Goal: Find specific page/section: Find specific page/section

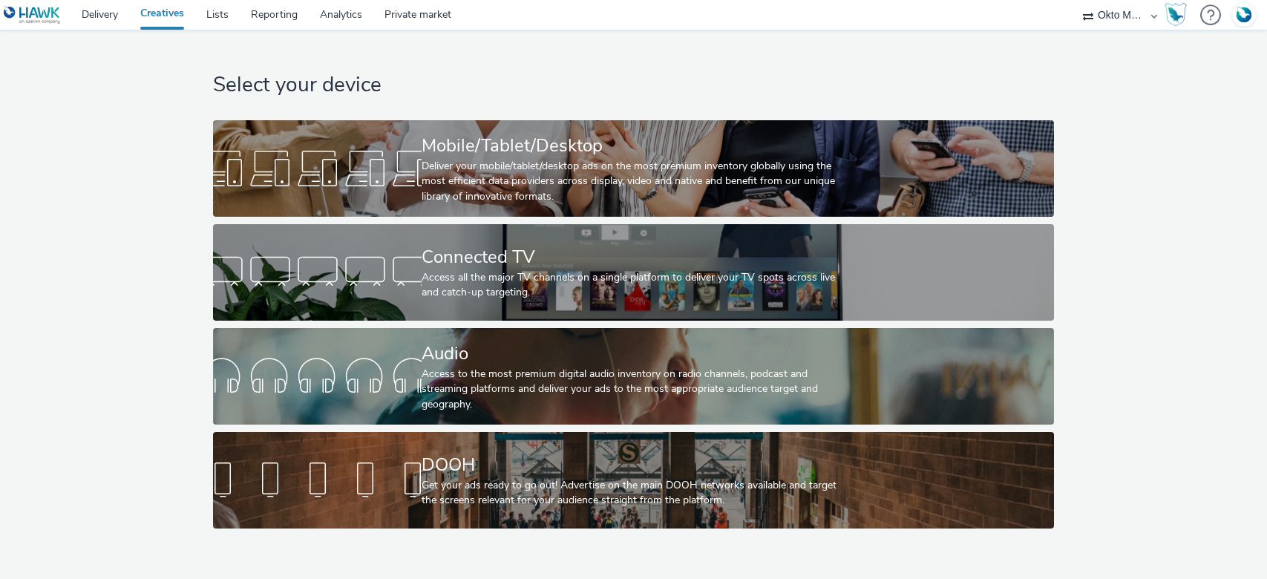
select select "d027da95-0097-4d0b-8b09-57dedb2e3a8d"
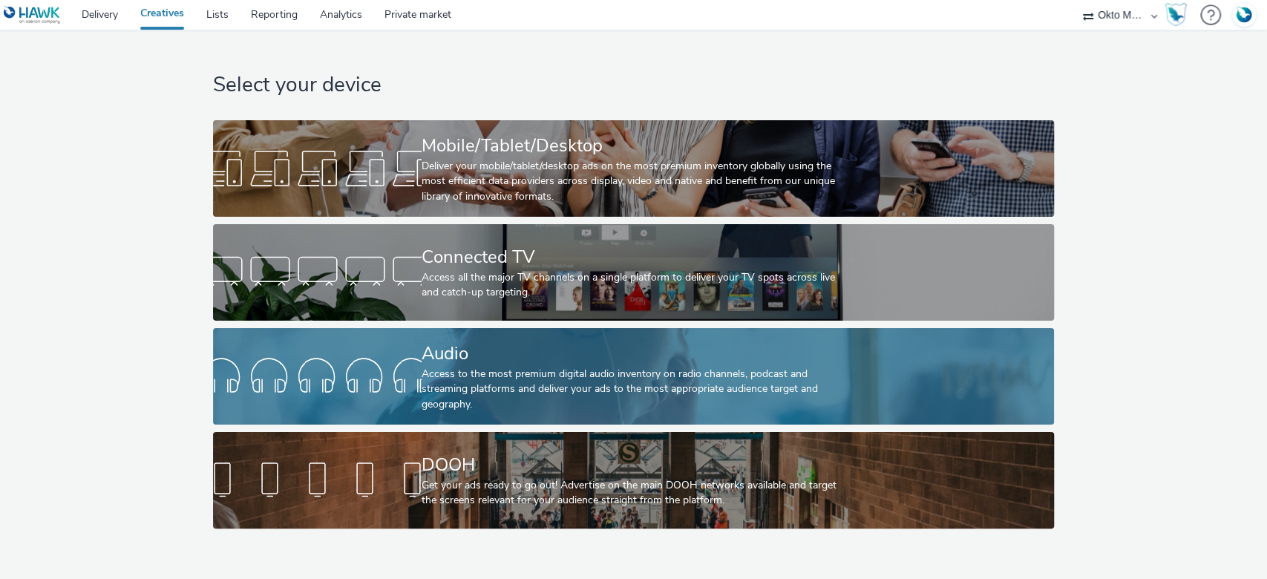
click at [491, 382] on div "Access to the most premium digital audio inventory on radio channels, podcast a…" at bounding box center [630, 389] width 418 height 45
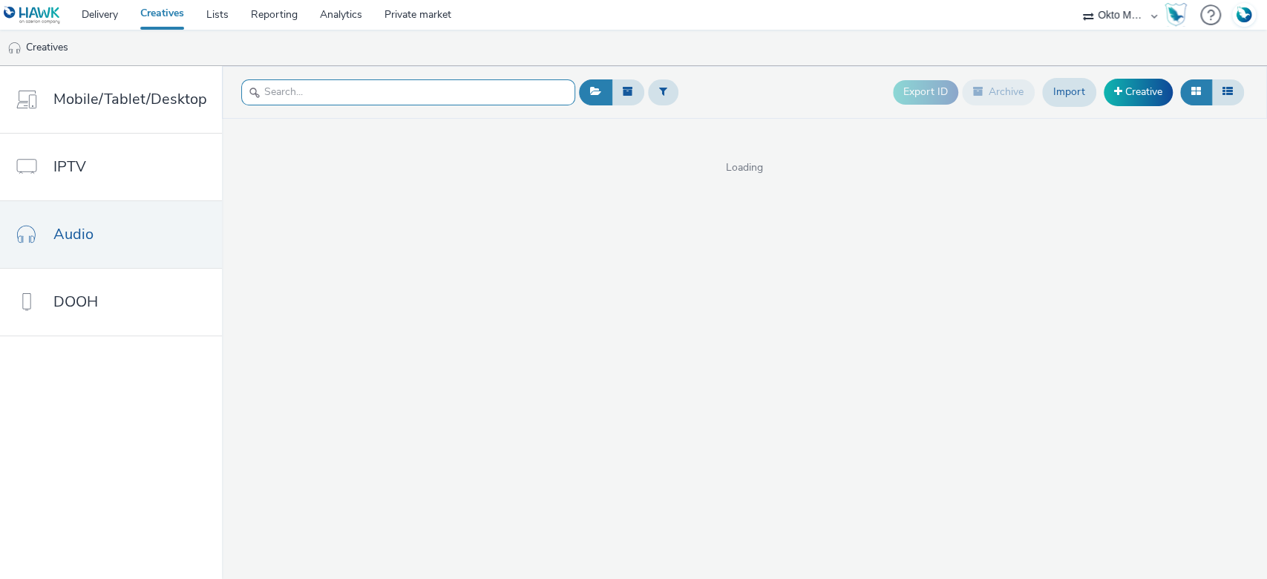
click at [344, 89] on input "text" at bounding box center [408, 92] width 334 height 26
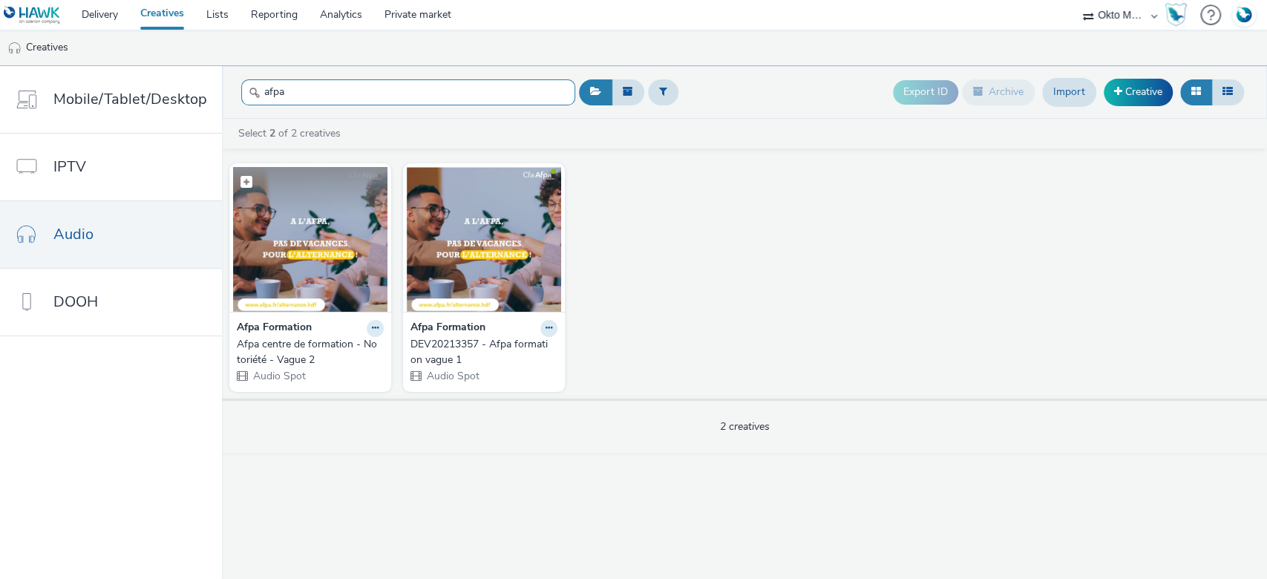
type input "afpa"
click at [341, 273] on img at bounding box center [310, 239] width 154 height 145
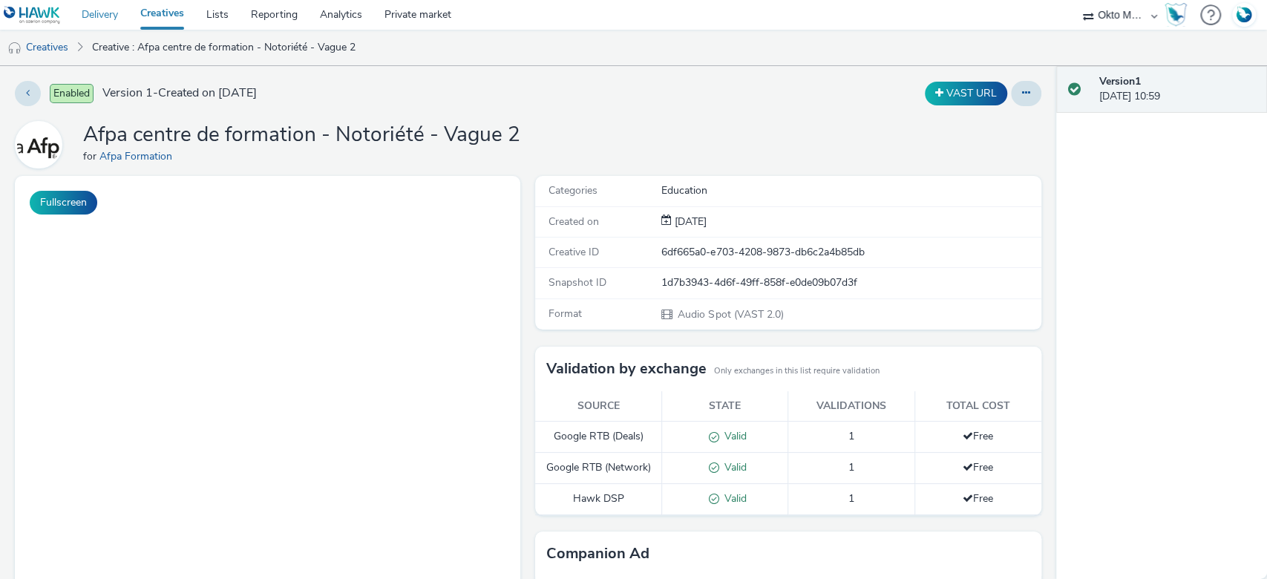
click at [90, 10] on link "Delivery" at bounding box center [99, 15] width 59 height 30
